Goal: Find specific page/section: Find specific page/section

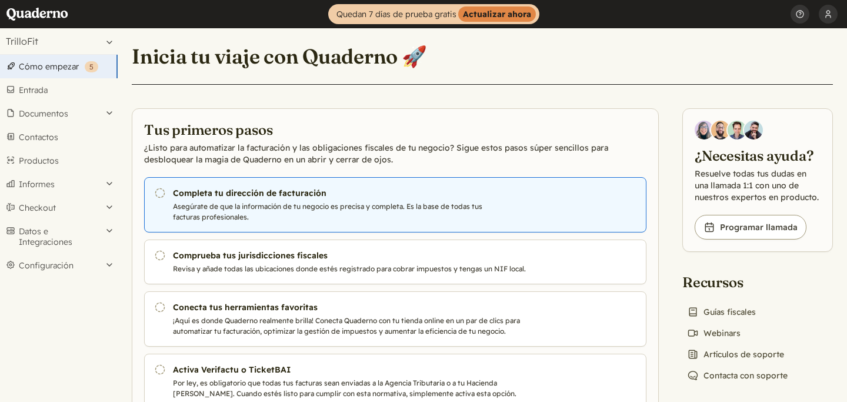
click at [295, 206] on p "Asegúrate de que la información de tu negocio es precisa y completa. Es la base…" at bounding box center [365, 211] width 385 height 21
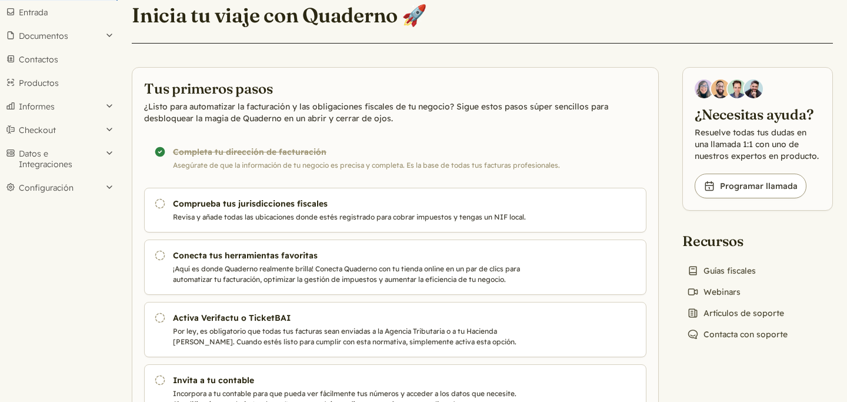
scroll to position [142, 0]
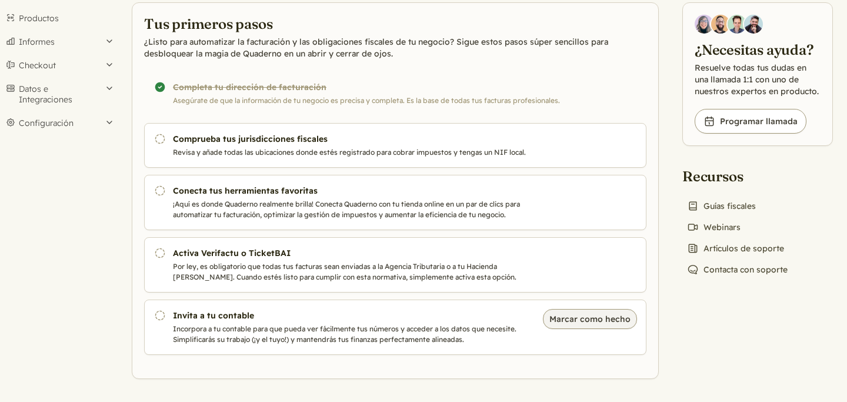
click at [594, 319] on button "Marcar como hecho" at bounding box center [590, 319] width 94 height 20
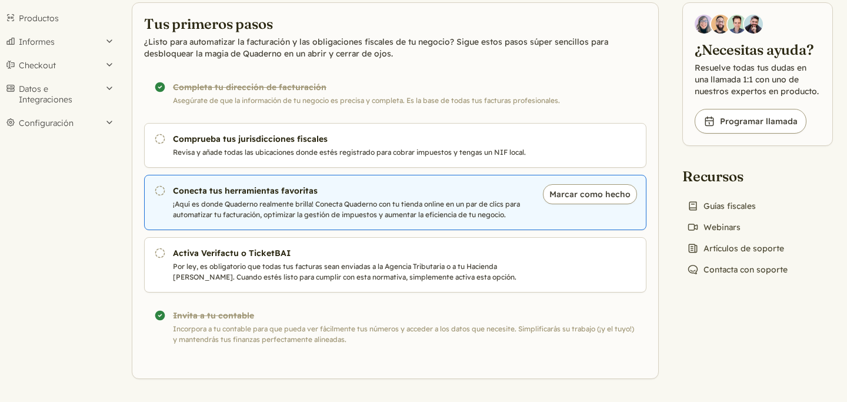
scroll to position [106, 0]
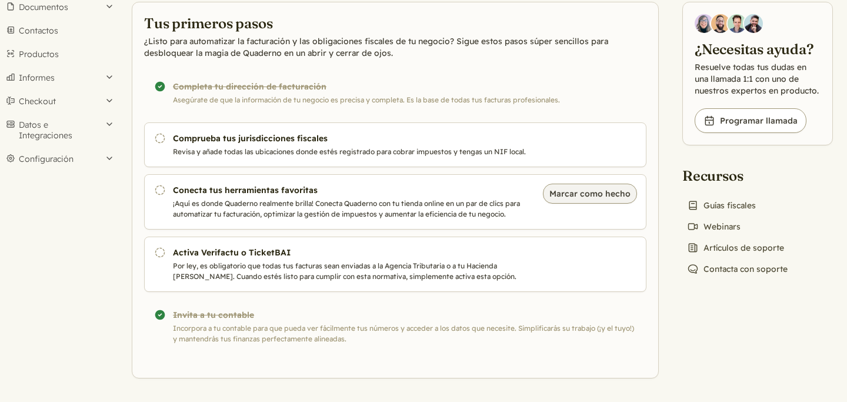
click at [556, 193] on button "Marcar como hecho" at bounding box center [590, 193] width 94 height 20
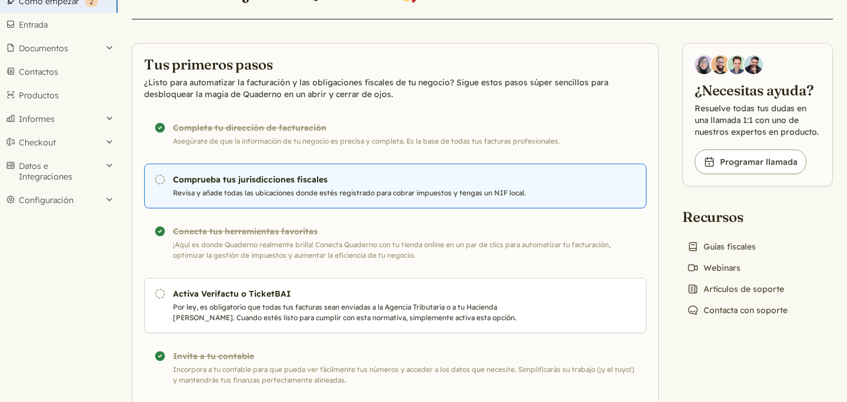
scroll to position [59, 0]
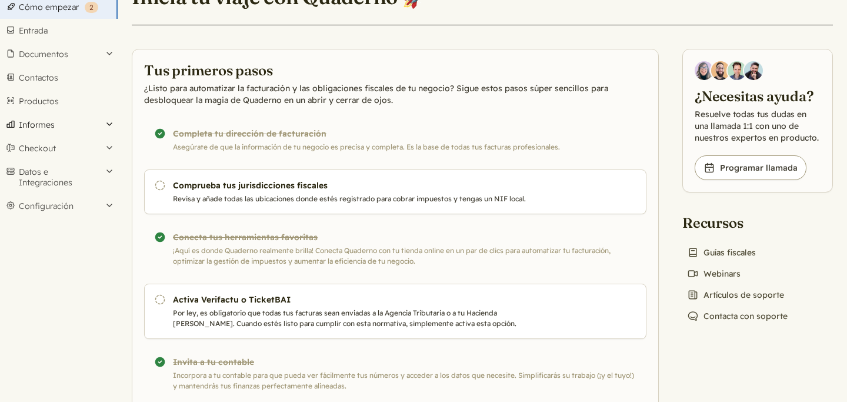
click at [93, 125] on button "Informes" at bounding box center [59, 125] width 118 height 24
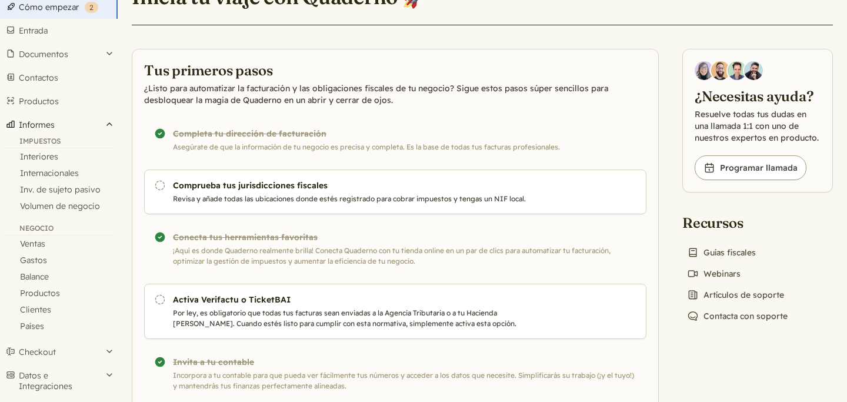
click at [60, 123] on button "Informes" at bounding box center [59, 125] width 118 height 24
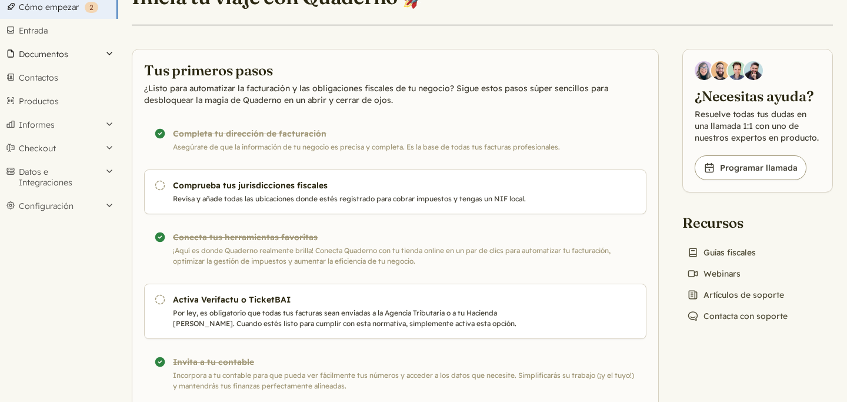
click at [72, 46] on button "Documentos" at bounding box center [59, 54] width 118 height 24
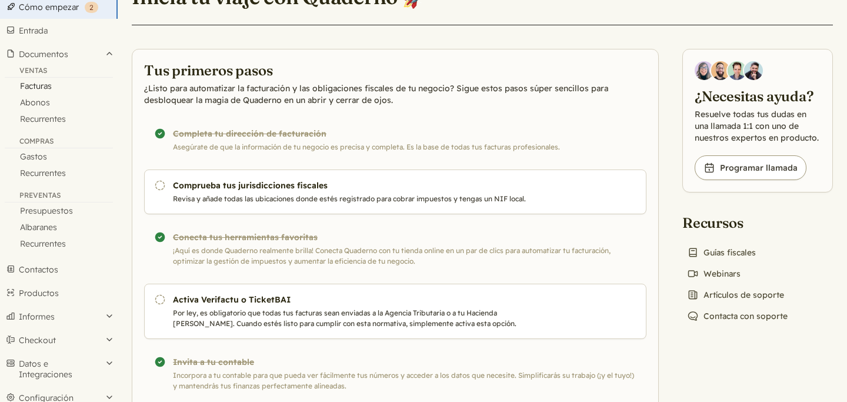
click at [52, 86] on link "Facturas" at bounding box center [59, 86] width 118 height 16
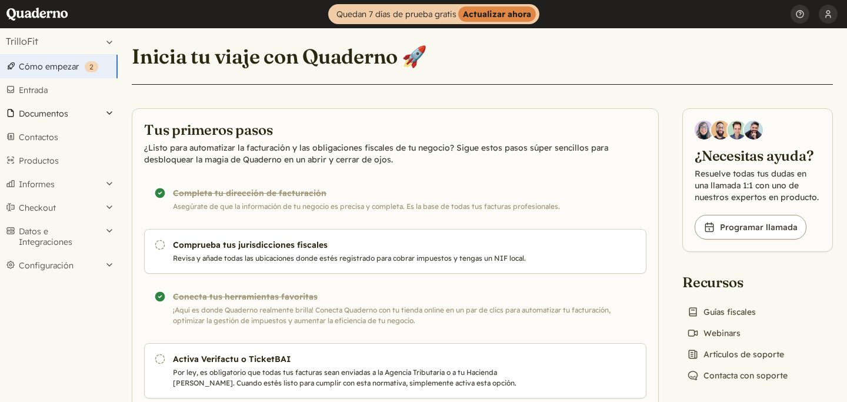
click at [73, 115] on button "Documentos" at bounding box center [59, 114] width 118 height 24
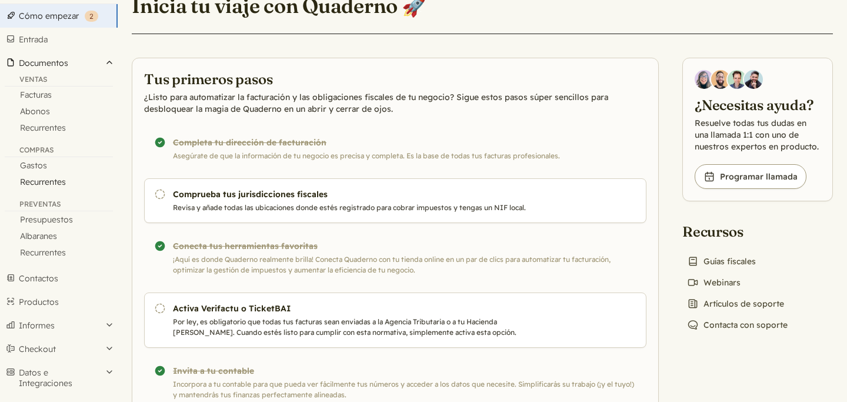
scroll to position [54, 0]
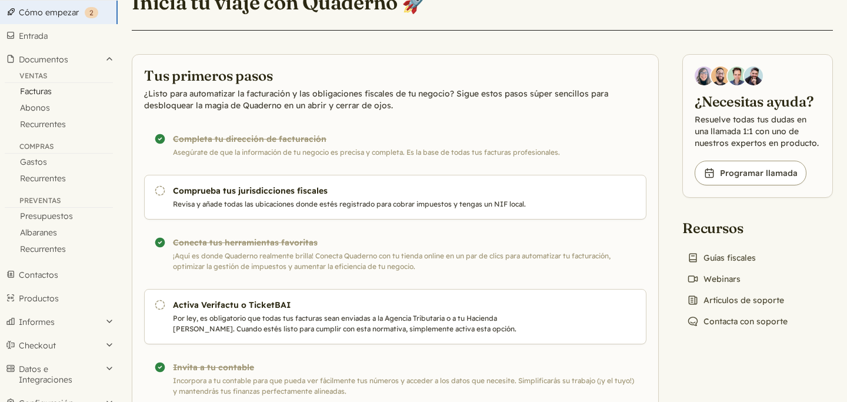
click at [38, 92] on link "Facturas" at bounding box center [59, 91] width 118 height 16
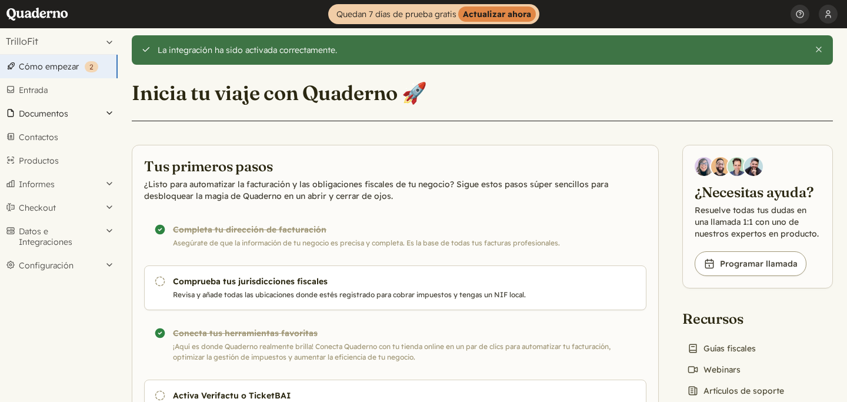
click at [83, 116] on button "Documentos" at bounding box center [59, 114] width 118 height 24
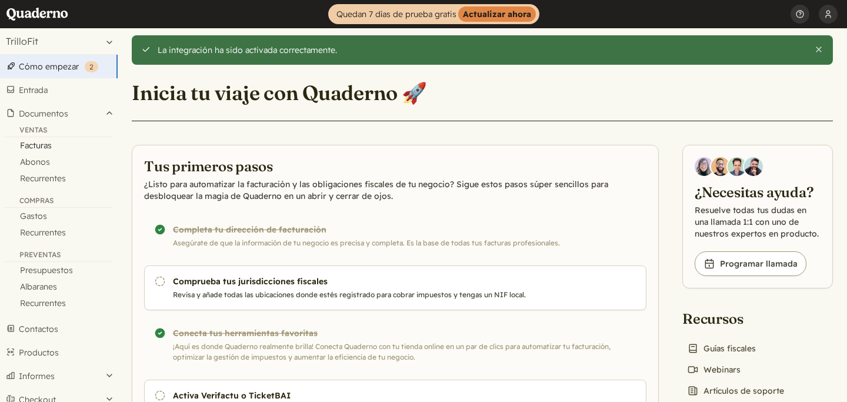
click at [60, 144] on link "Facturas" at bounding box center [59, 145] width 118 height 16
